Goal: Find specific page/section: Find specific page/section

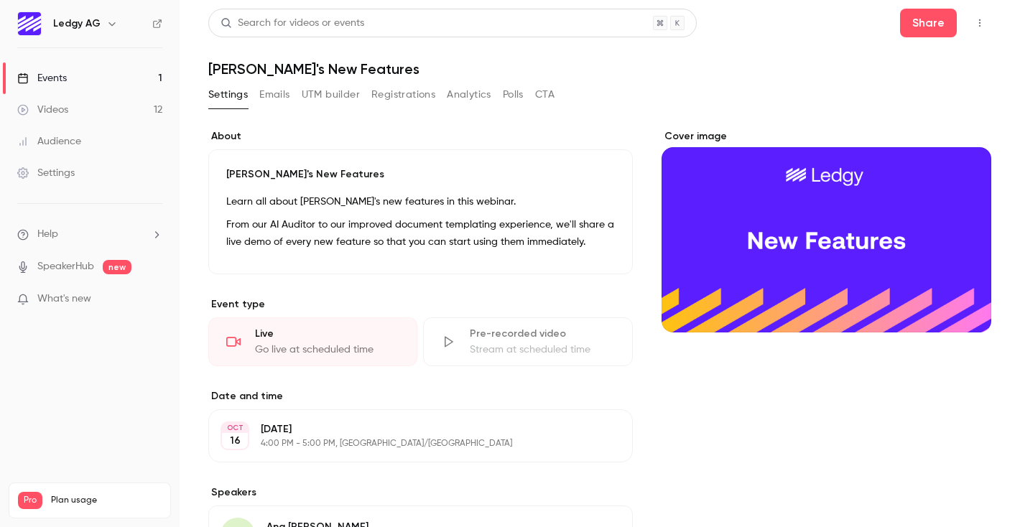
click at [268, 70] on h1 "[PERSON_NAME]'s New Features" at bounding box center [599, 68] width 783 height 17
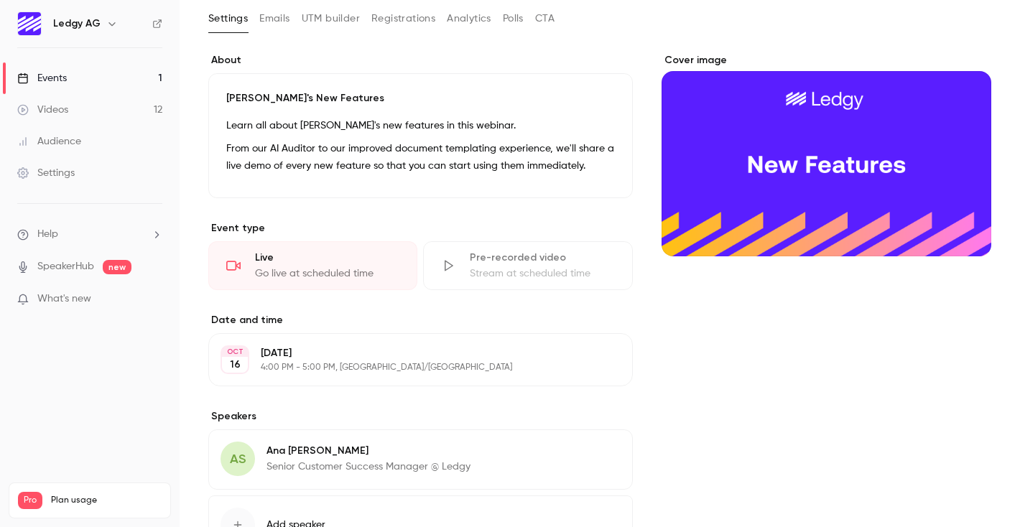
scroll to position [78, 0]
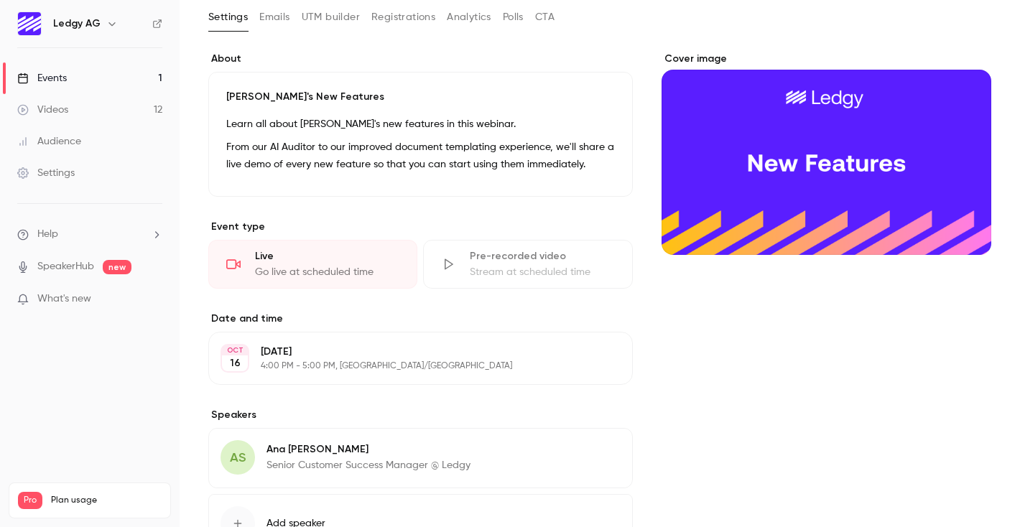
click at [282, 365] on p "4:00 PM - 5:00 PM, Europe/Zurich" at bounding box center [409, 366] width 296 height 11
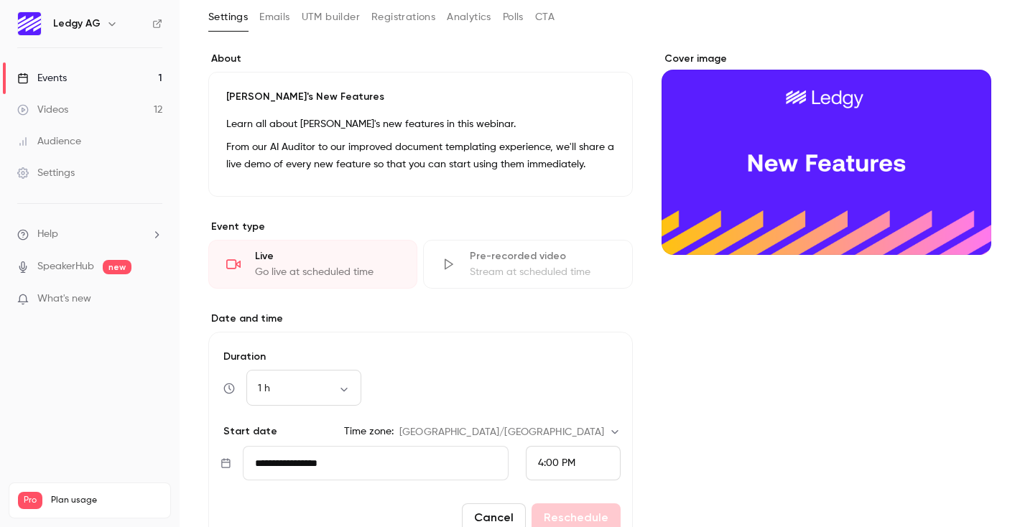
scroll to position [0, 0]
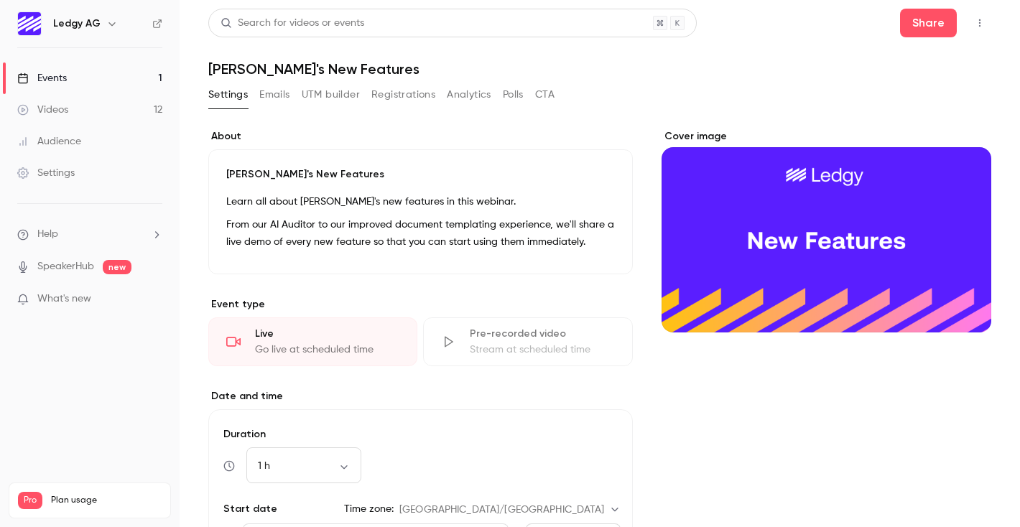
click at [237, 93] on button "Settings" at bounding box center [228, 94] width 40 height 23
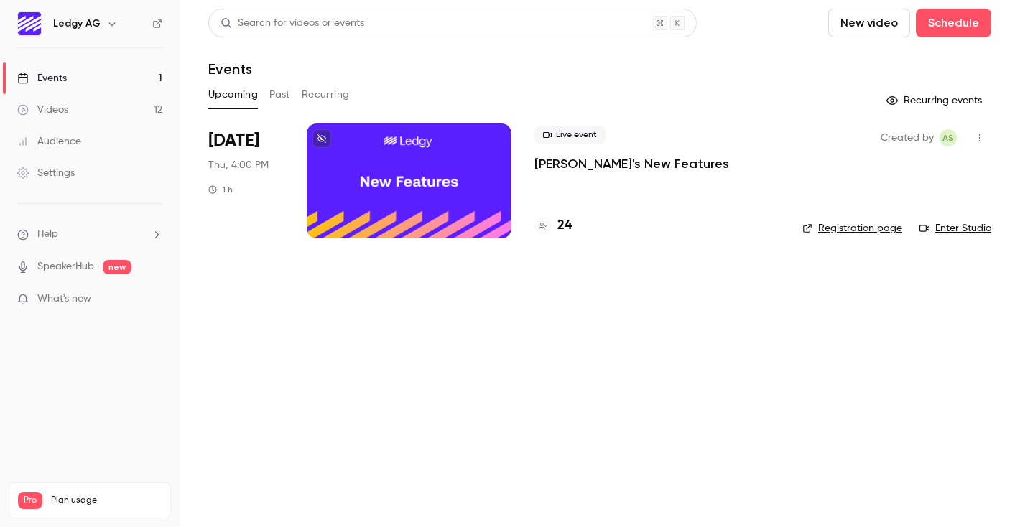
click at [548, 229] on div at bounding box center [543, 226] width 17 height 17
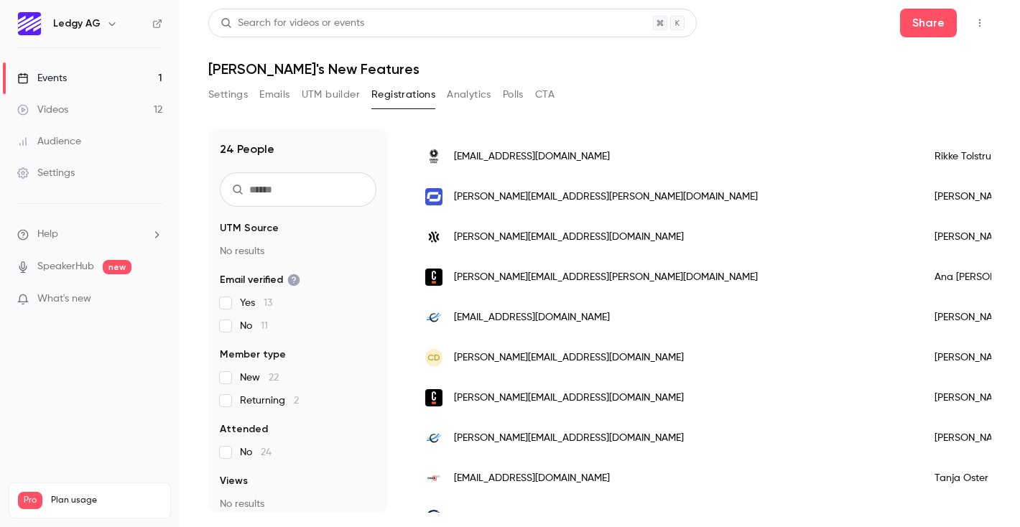
scroll to position [172, 0]
